Goal: Book appointment/travel/reservation

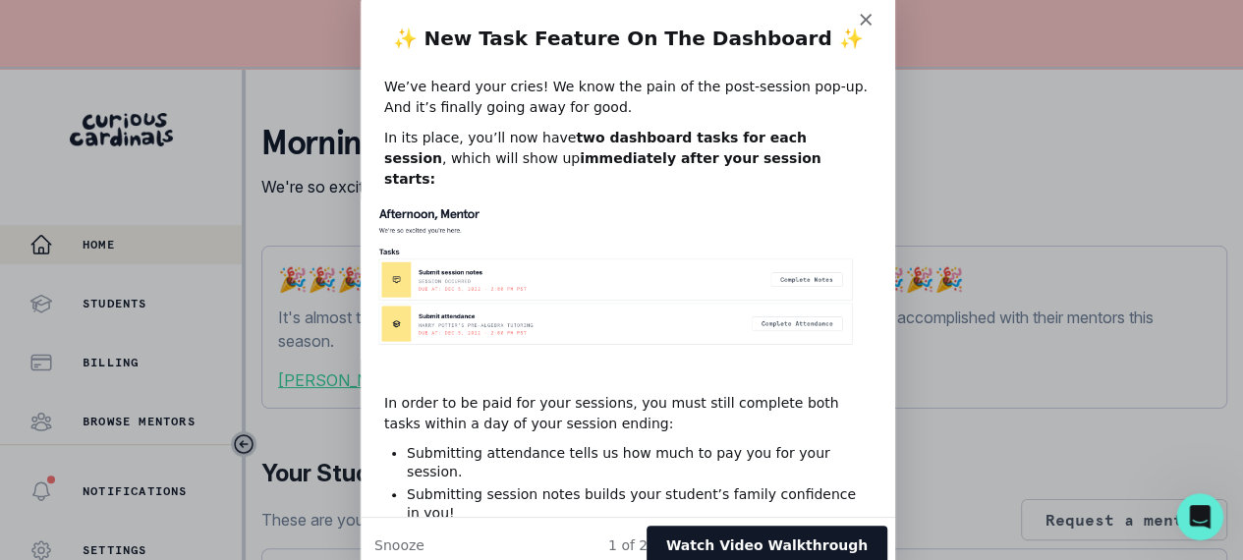
scroll to position [12, 0]
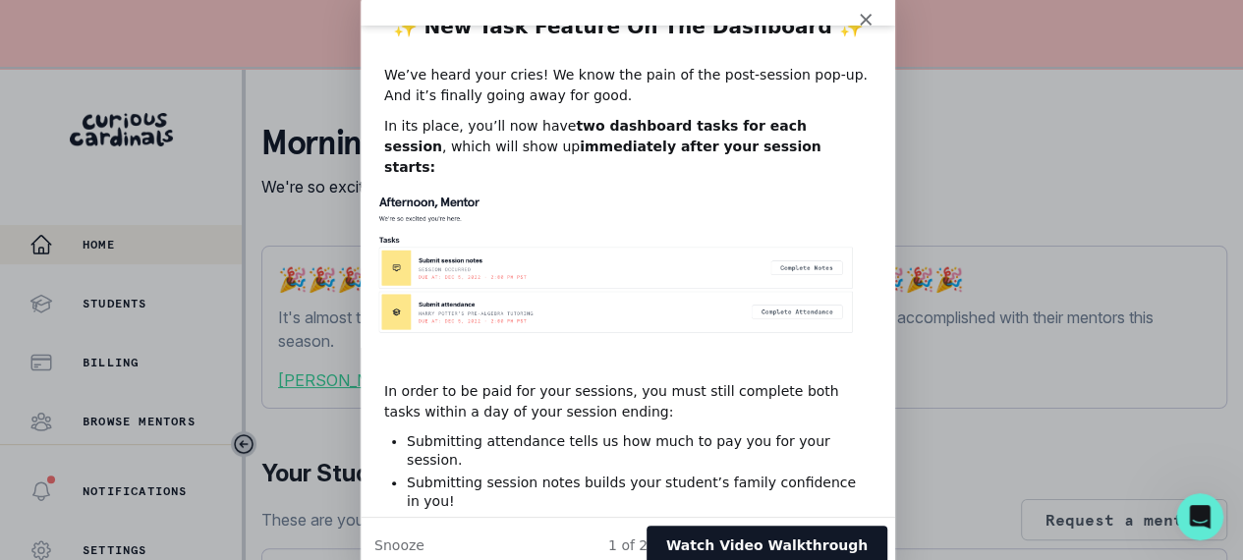
click at [866, 17] on polygon "Close" at bounding box center [864, 20] width 12 height 12
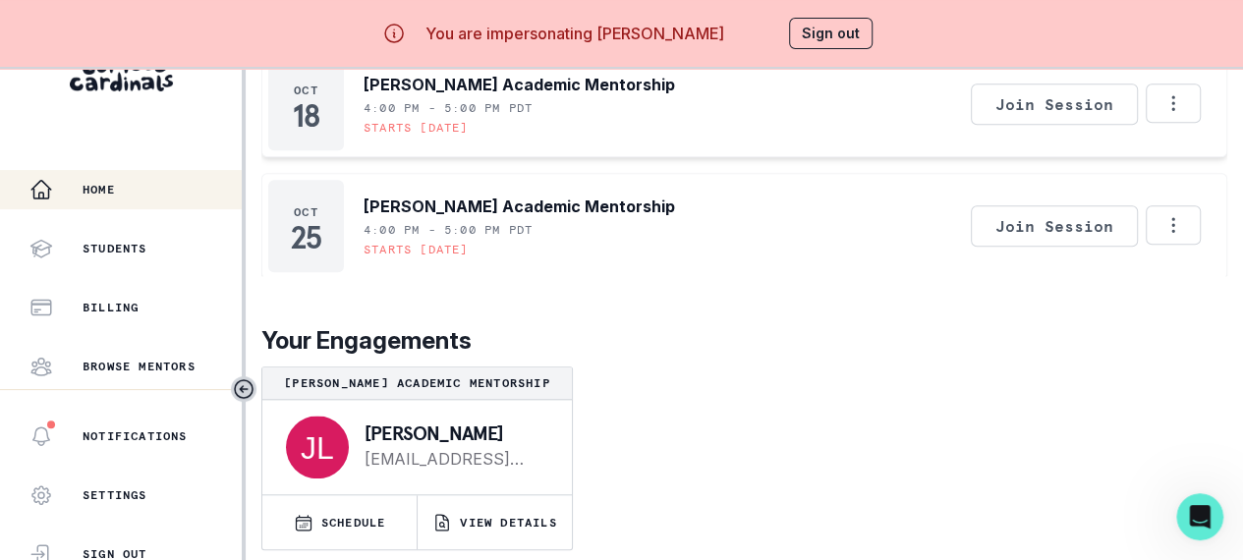
scroll to position [84, 0]
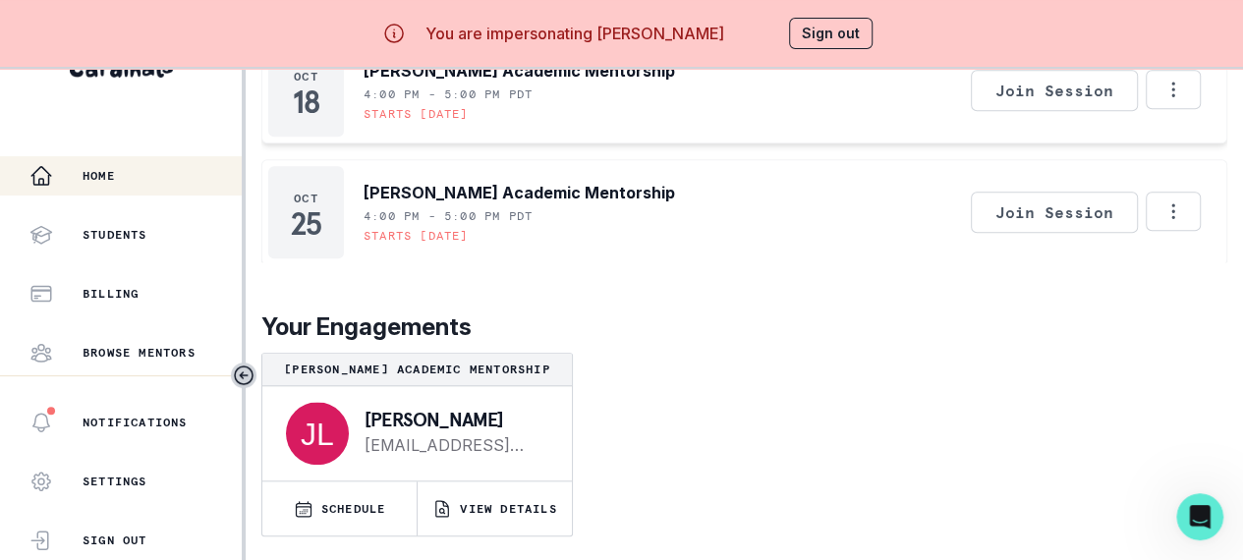
click at [321, 524] on button "SCHEDULE" at bounding box center [339, 508] width 154 height 54
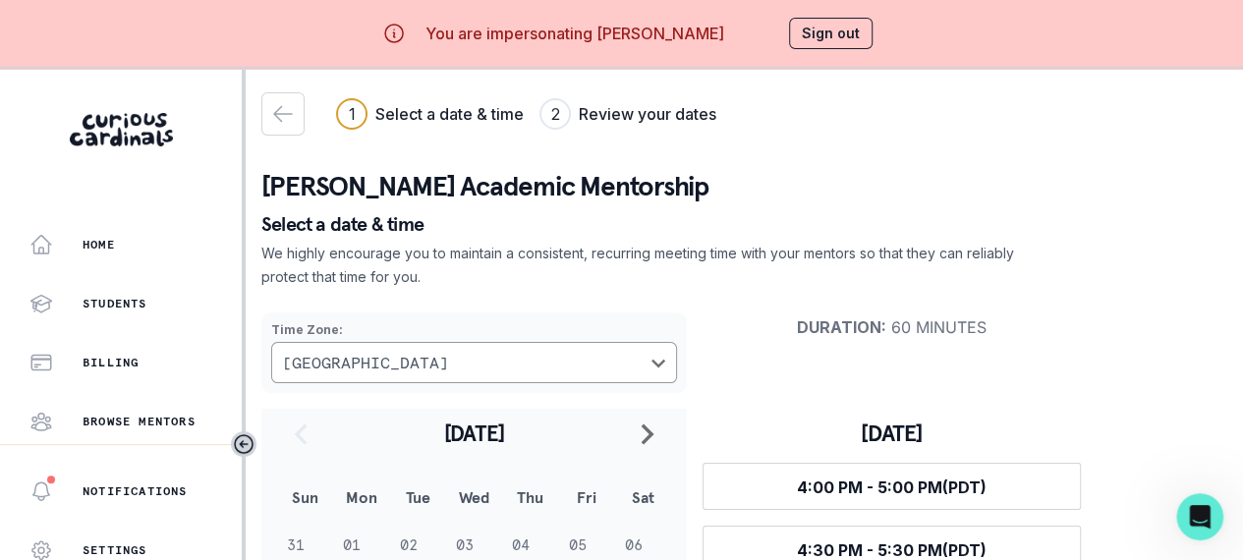
click at [869, 28] on button "Sign out" at bounding box center [831, 33] width 84 height 31
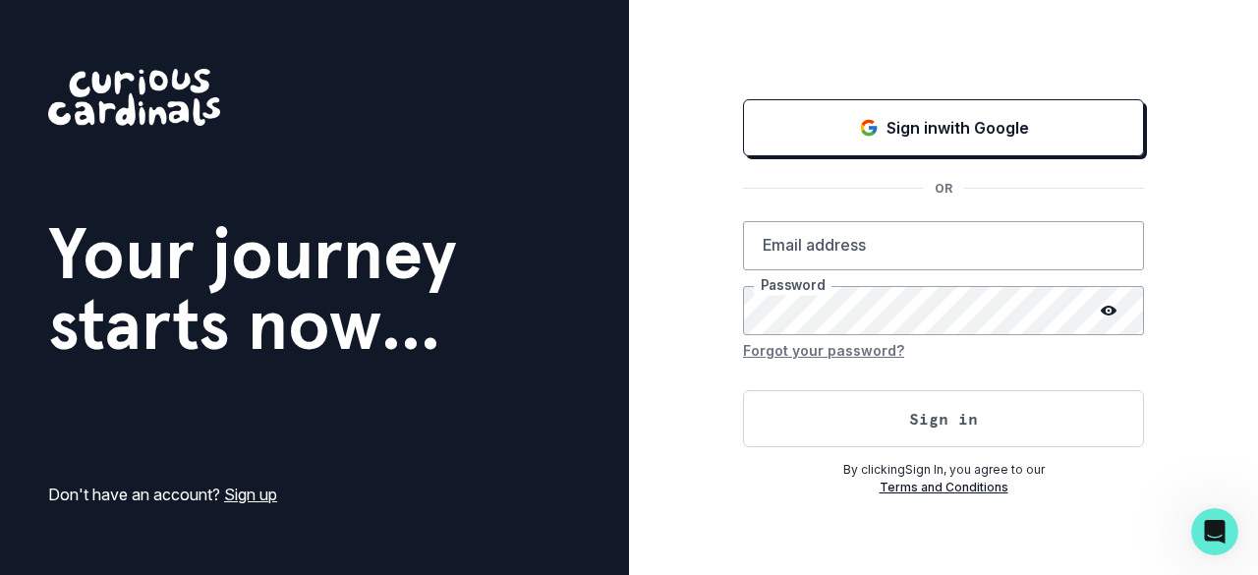
click at [878, 135] on div "Sign in with Google" at bounding box center [943, 128] width 352 height 24
